Goal: Navigation & Orientation: Find specific page/section

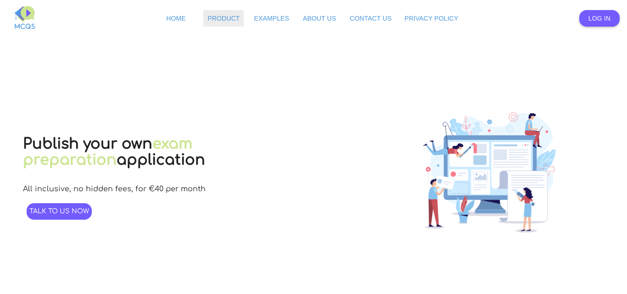
click at [225, 17] on span "Product" at bounding box center [223, 18] width 32 height 7
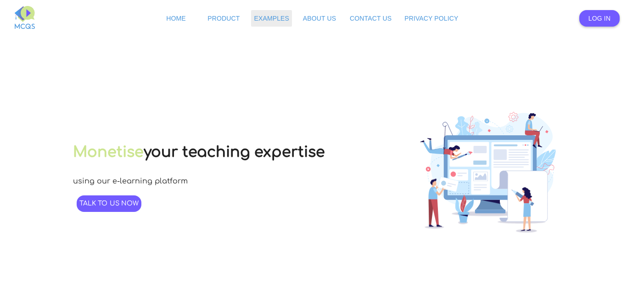
click at [267, 19] on span "Examples" at bounding box center [271, 18] width 35 height 7
type input "17"
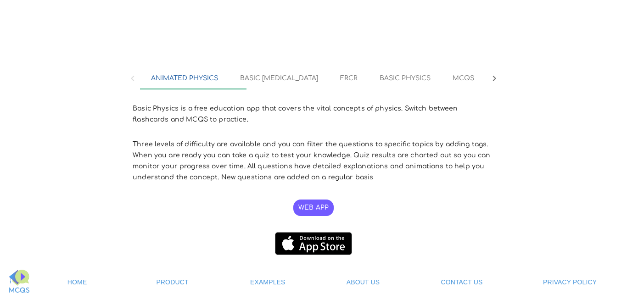
scroll to position [245, 0]
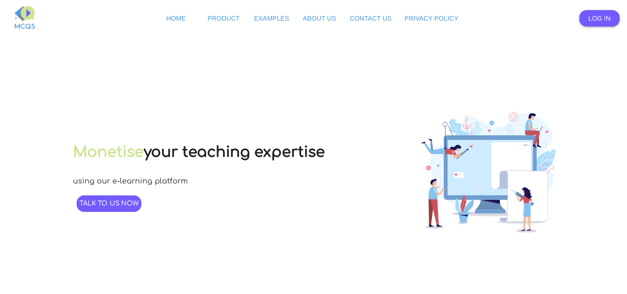
type input "5"
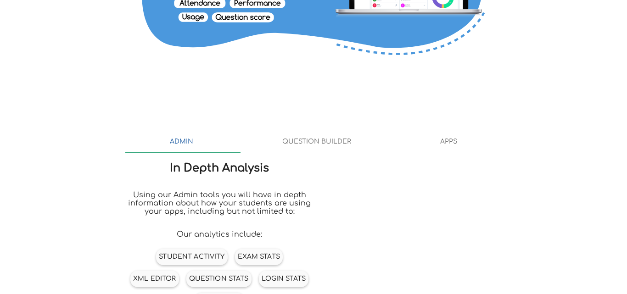
scroll to position [832, 0]
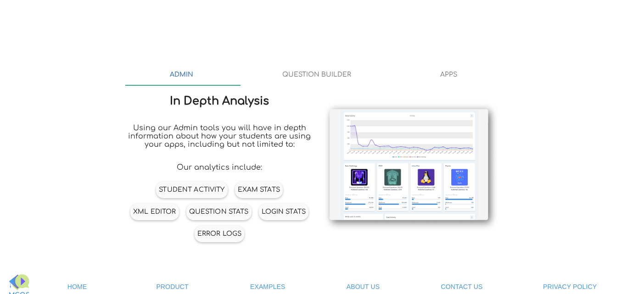
click at [210, 208] on span "Question Stats" at bounding box center [219, 211] width 60 height 7
